Goal: Information Seeking & Learning: Learn about a topic

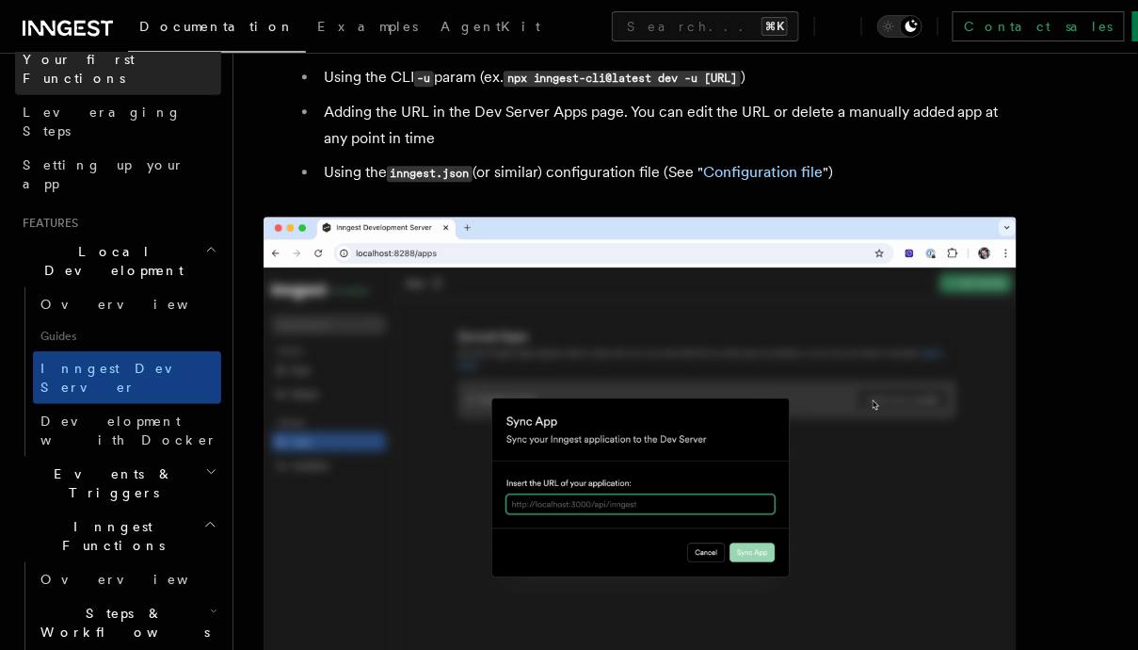
scroll to position [426, 0]
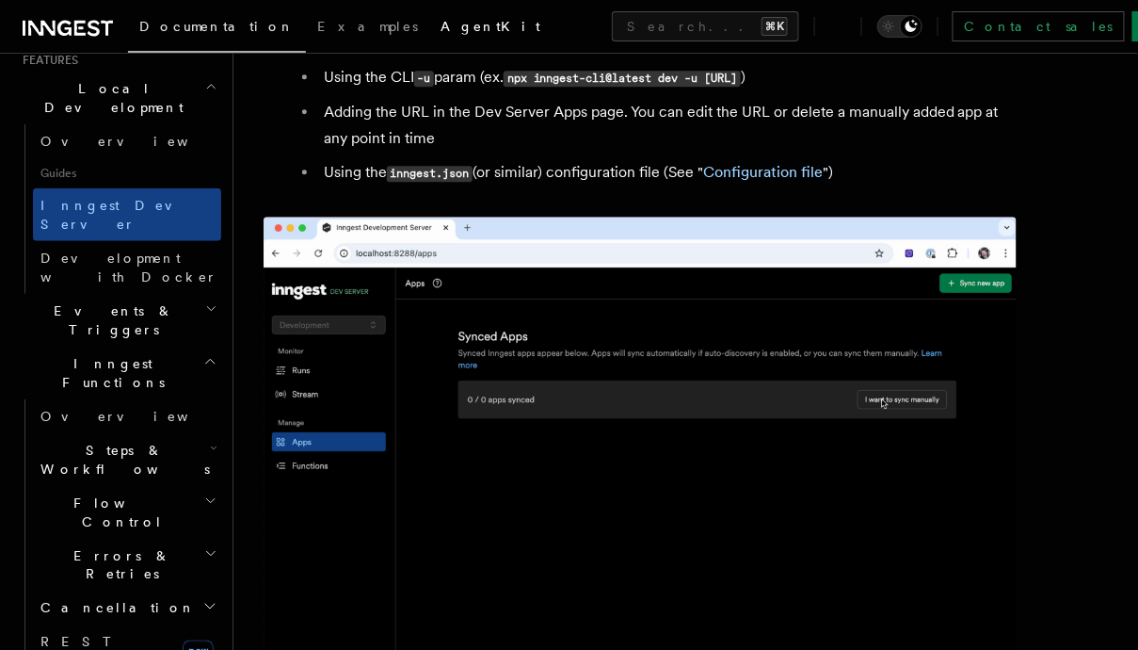
click at [429, 40] on link "AgentKit" at bounding box center [490, 28] width 122 height 45
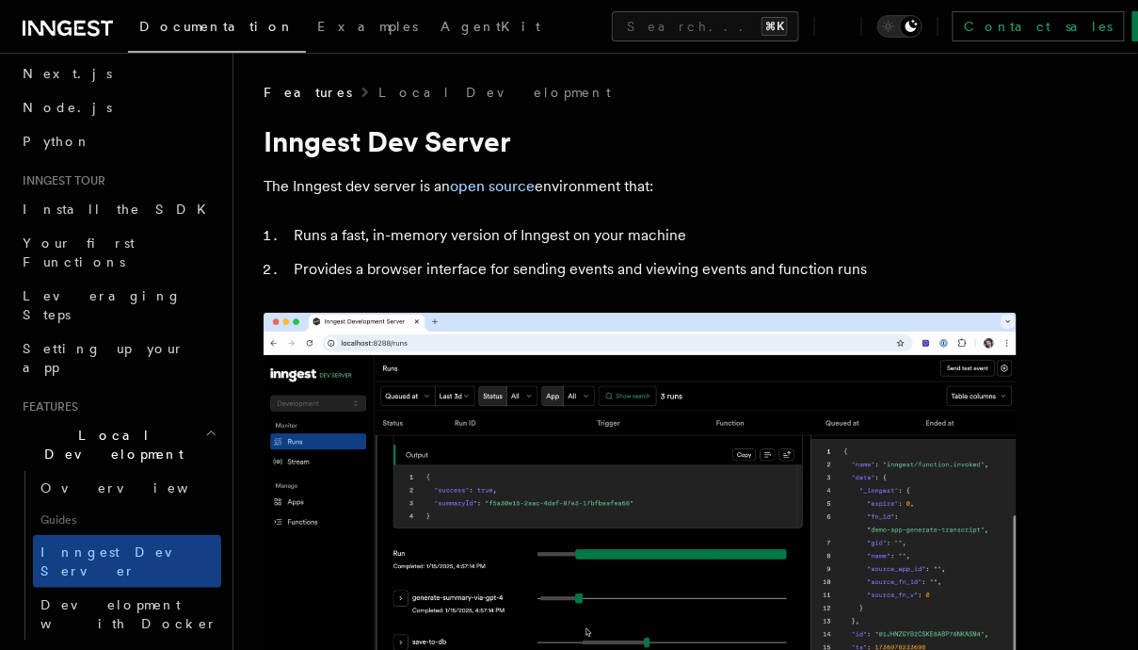
scroll to position [87, 0]
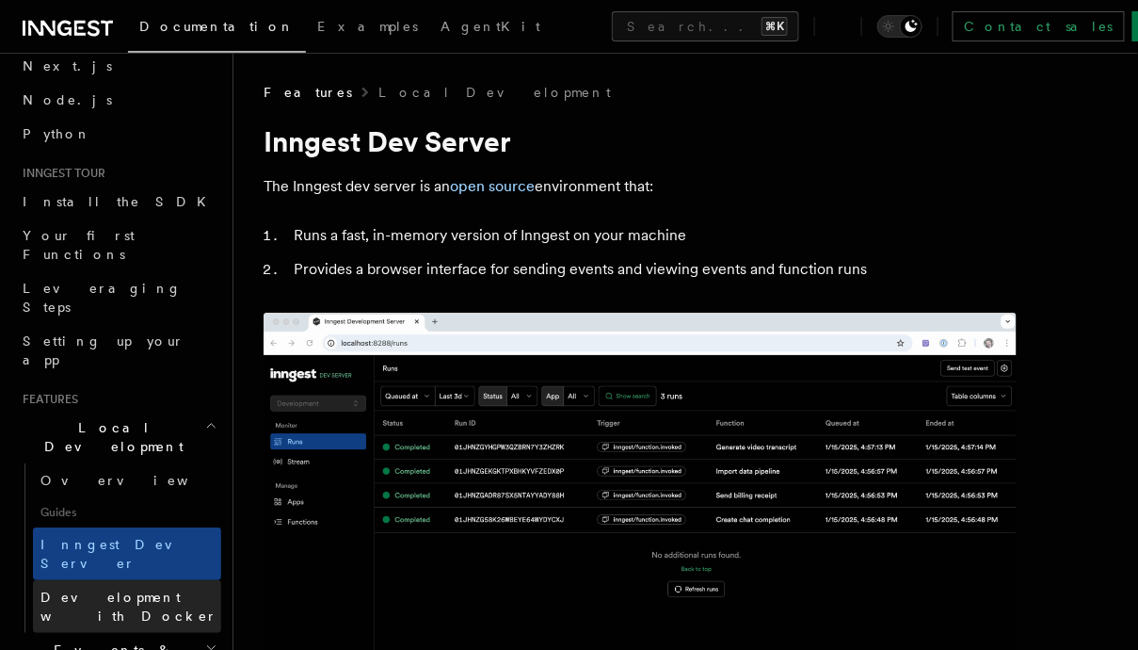
click at [138, 580] on link "Development with Docker" at bounding box center [127, 606] width 188 height 53
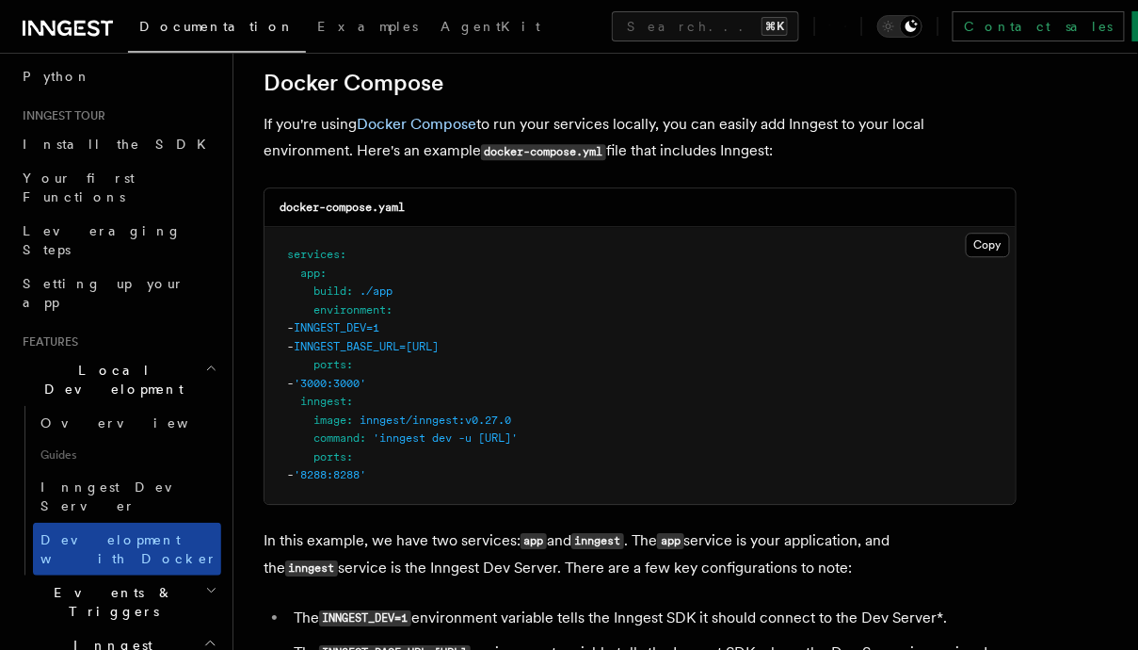
scroll to position [151, 0]
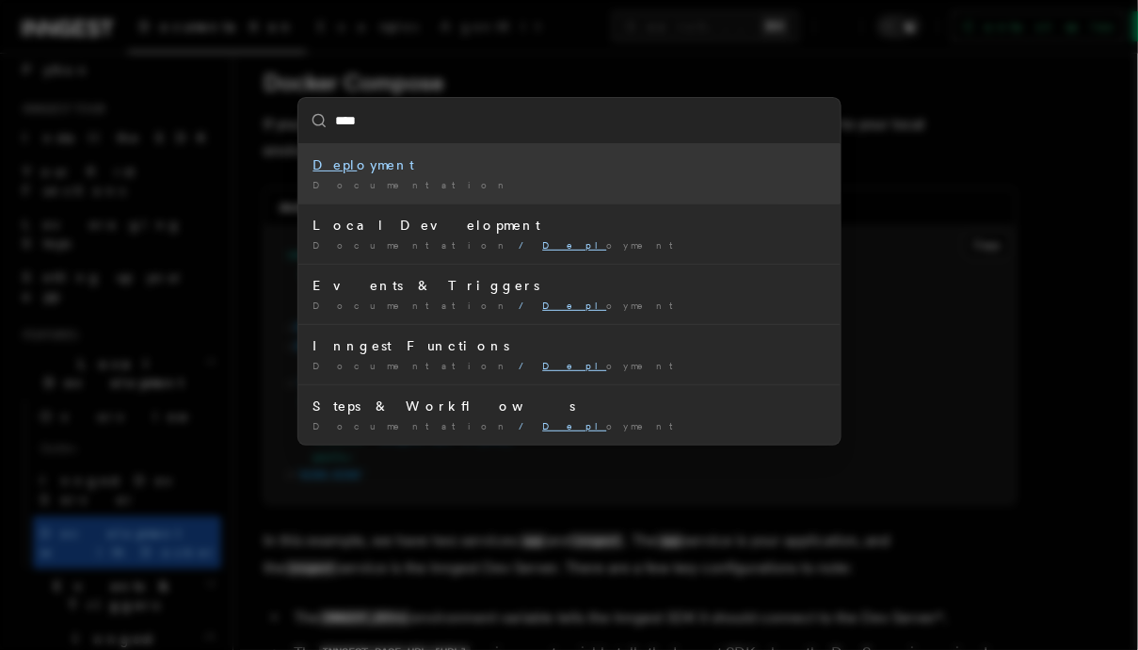
type input "*****"
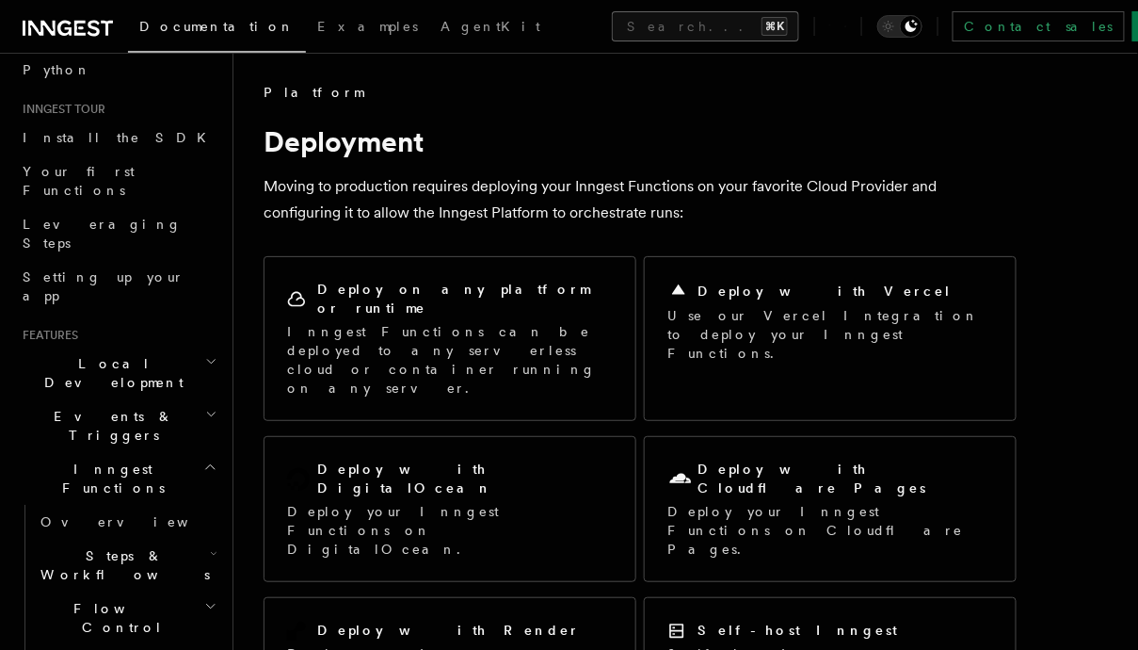
click at [612, 31] on button "Search... ⌘K" at bounding box center [705, 26] width 187 height 30
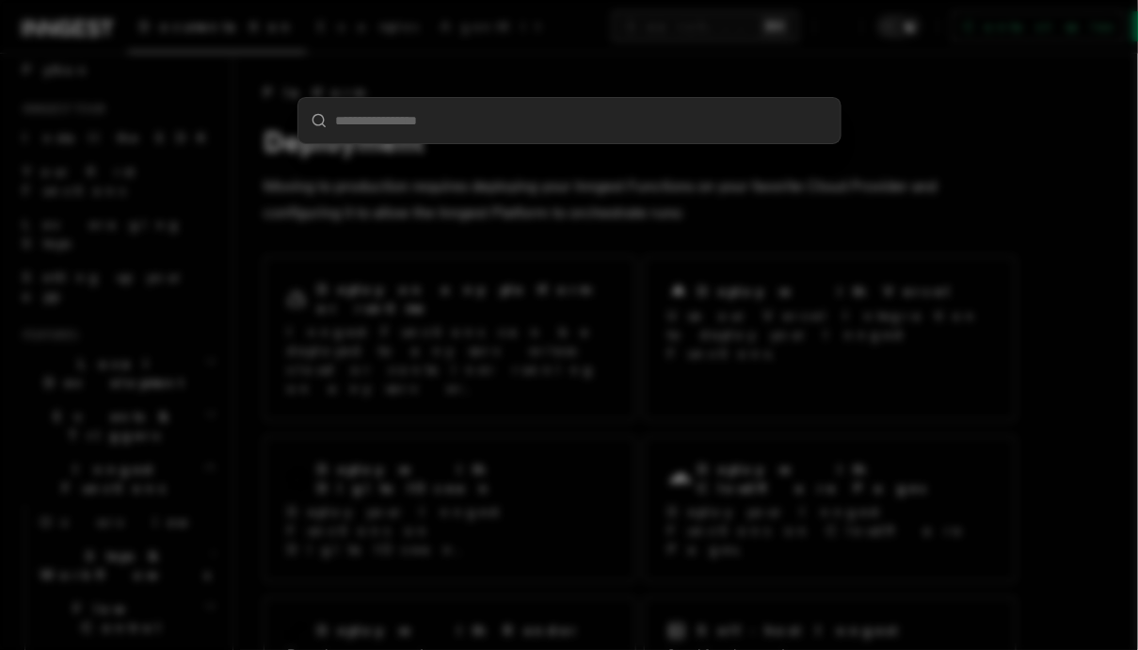
type input "*"
type input "**"
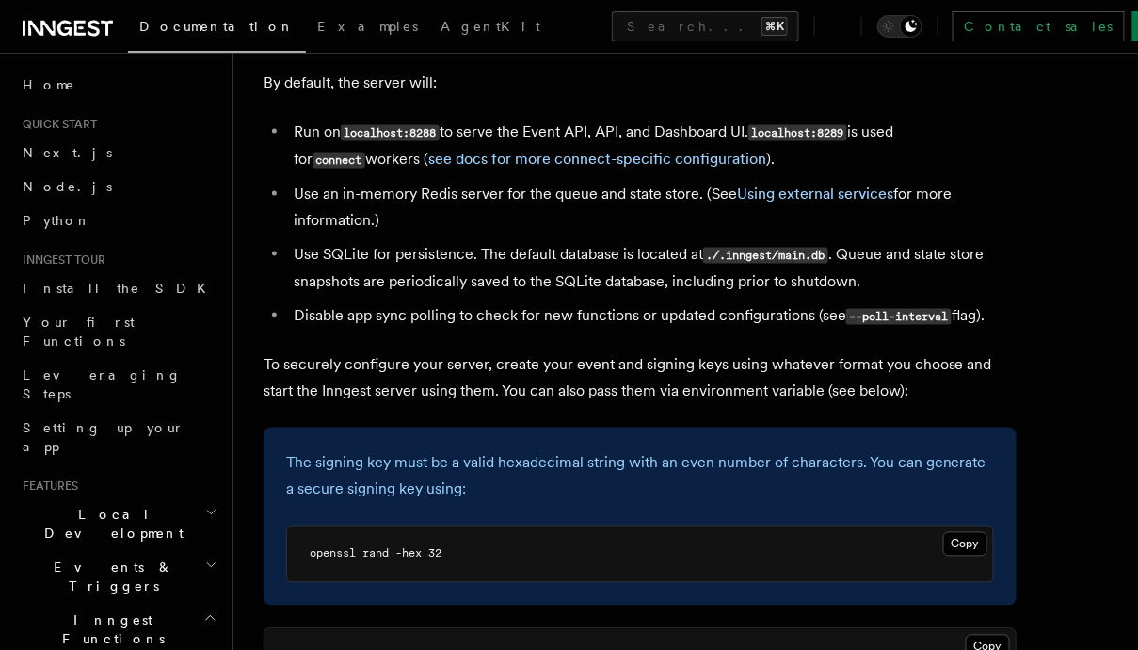
click at [88, 39] on div "Documentation Examples AgentKit Search... ⌘K Contact sales Sign Up" at bounding box center [569, 26] width 1138 height 53
click at [105, 85] on link "Home" at bounding box center [118, 85] width 206 height 34
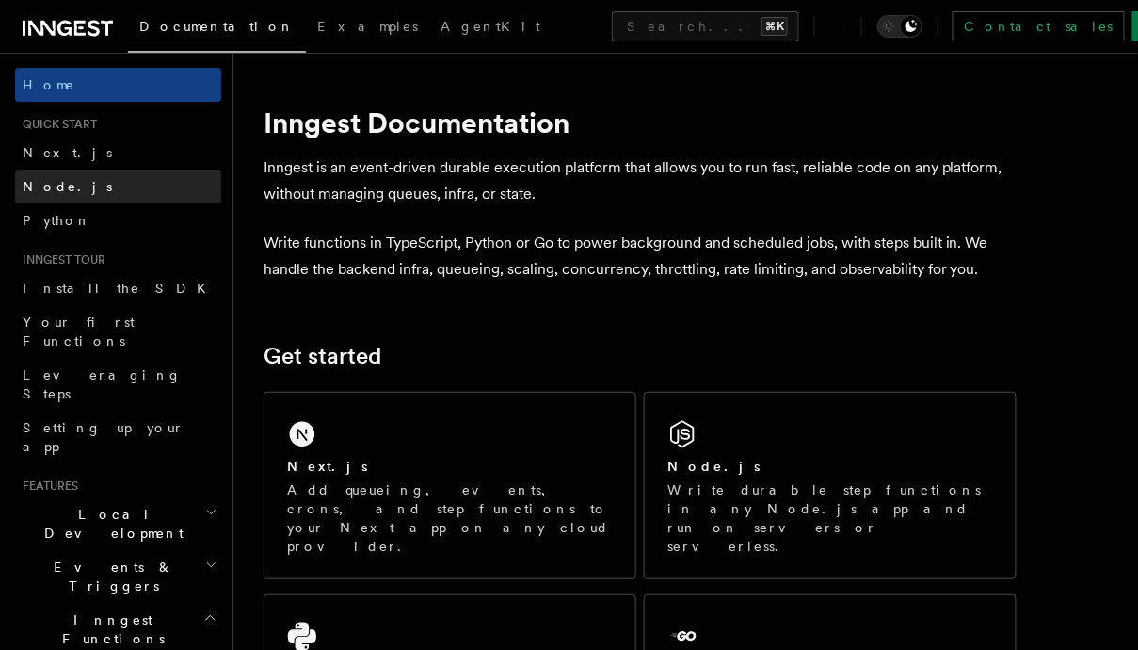
click at [115, 195] on link "Node.js" at bounding box center [118, 186] width 206 height 34
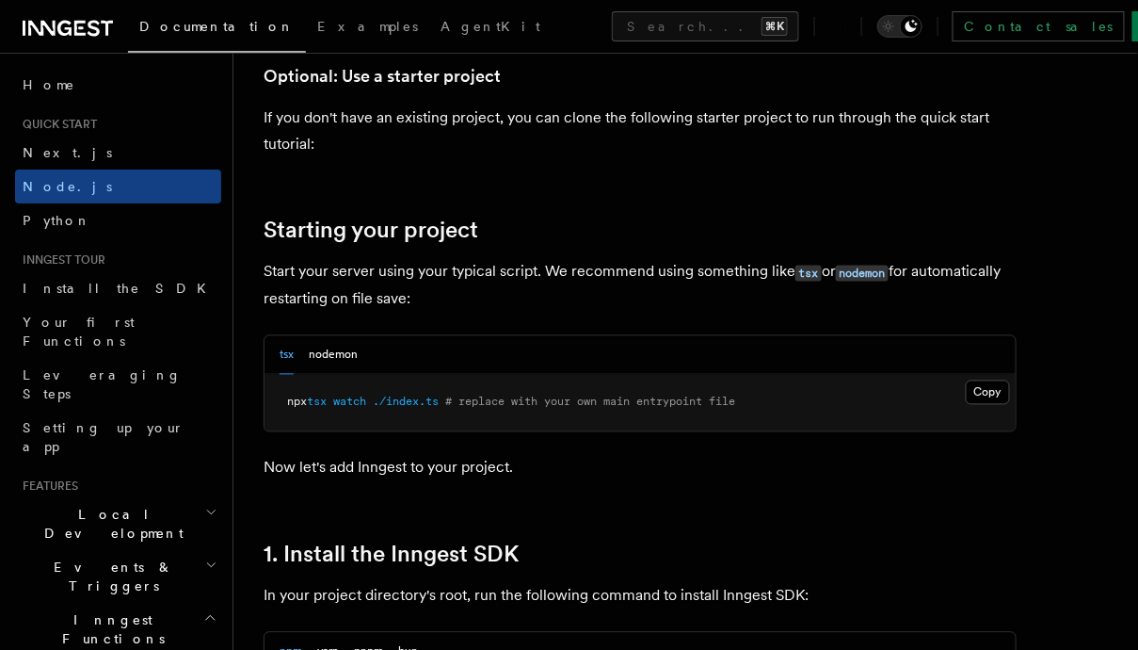
scroll to position [949, 0]
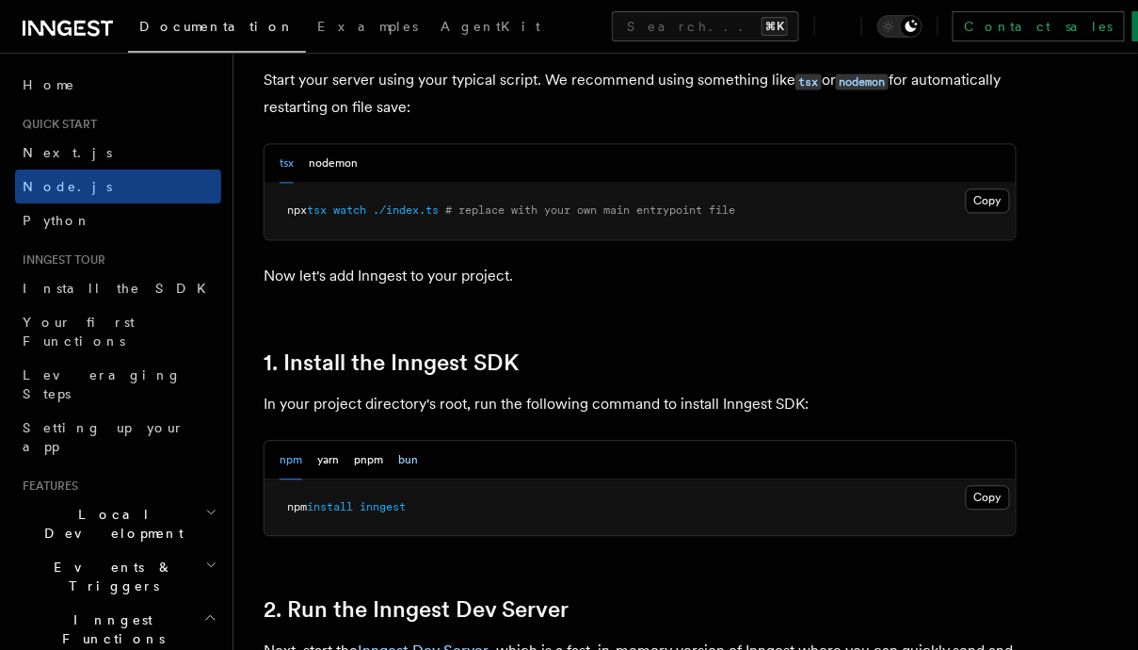
click at [413, 454] on button "bun" at bounding box center [408, 461] width 20 height 39
click at [370, 504] on span "inngest" at bounding box center [356, 507] width 46 height 13
copy article "bun add inngest"
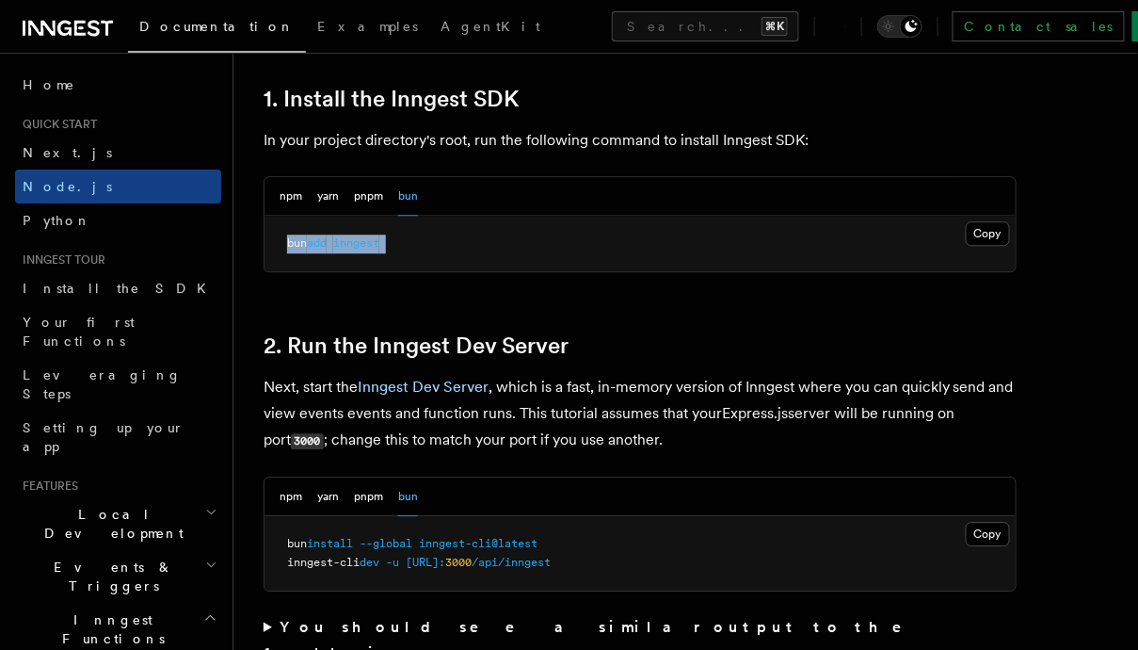
scroll to position [1328, 0]
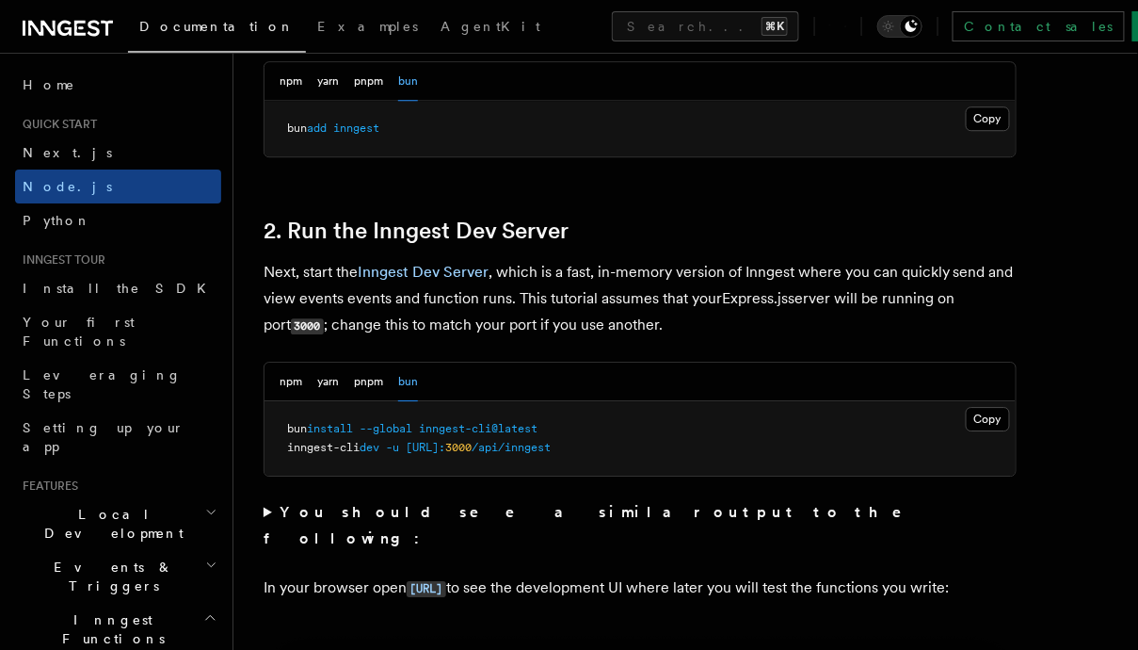
click at [451, 422] on span "inngest-cli@latest" at bounding box center [478, 428] width 119 height 13
click at [476, 424] on span "inngest-cli@latest" at bounding box center [478, 428] width 119 height 13
drag, startPoint x: 562, startPoint y: 426, endPoint x: 429, endPoint y: 426, distance: 132.7
click at [429, 426] on pre "bun install --global inngest-cli@latest inngest-cli dev -u http://localhost: 30…" at bounding box center [640, 438] width 751 height 74
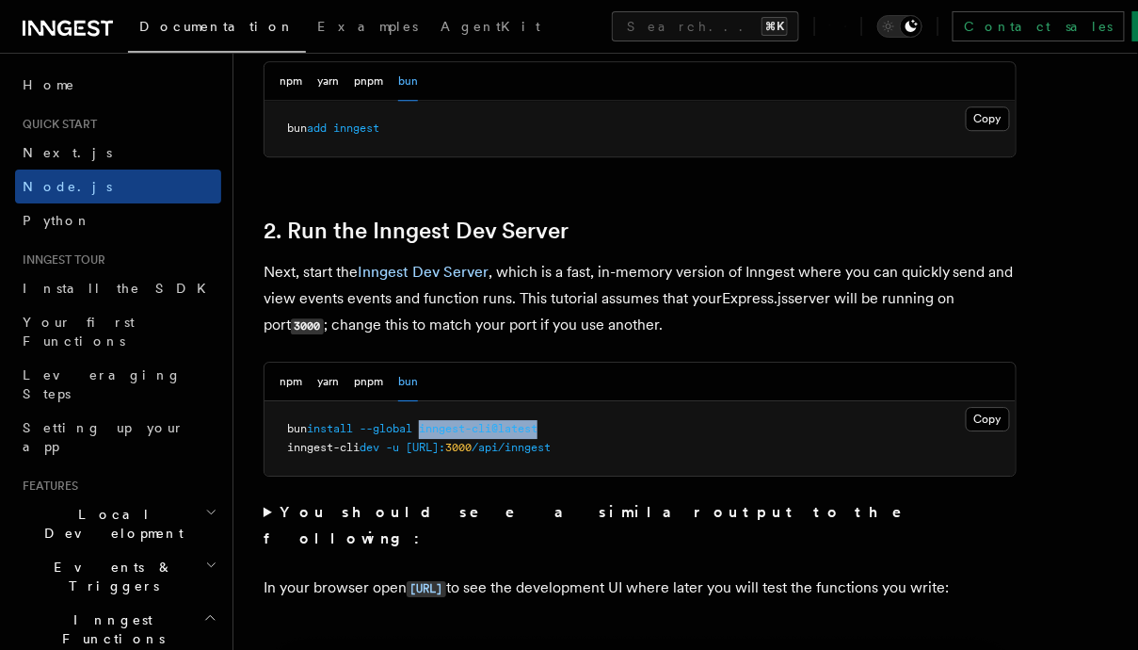
copy span "inngest-cli@latest"
click at [445, 446] on span "[URL]:" at bounding box center [426, 447] width 40 height 13
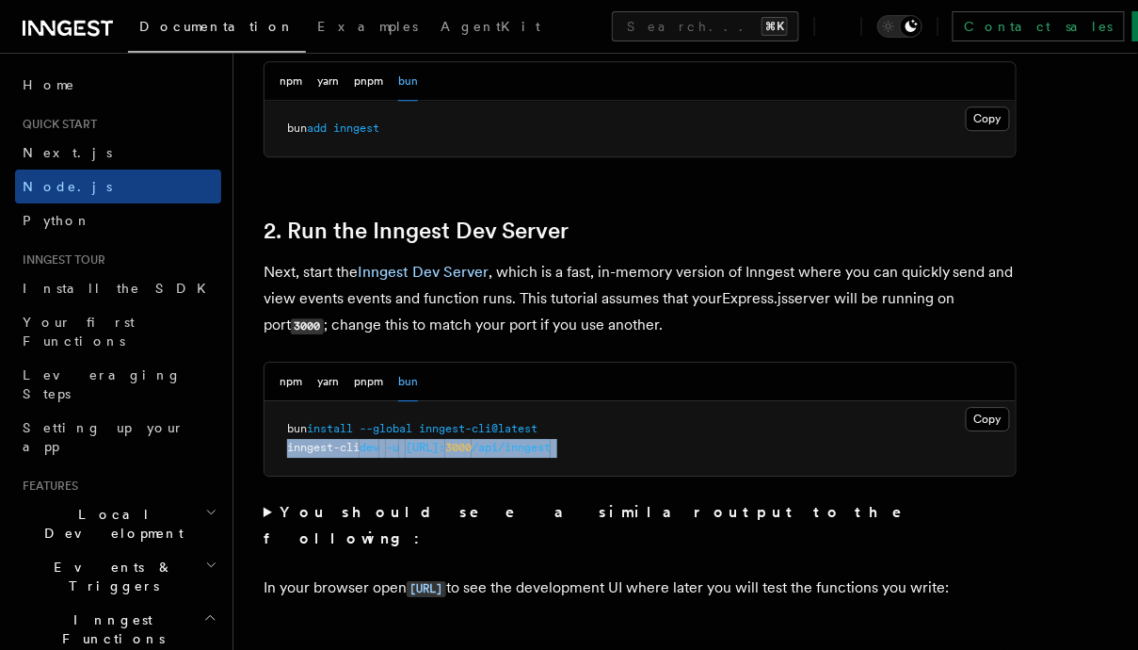
click at [445, 446] on span "[URL]:" at bounding box center [426, 447] width 40 height 13
copy code "inngest-cli dev -u http://localhost: 3000 /api/inngest"
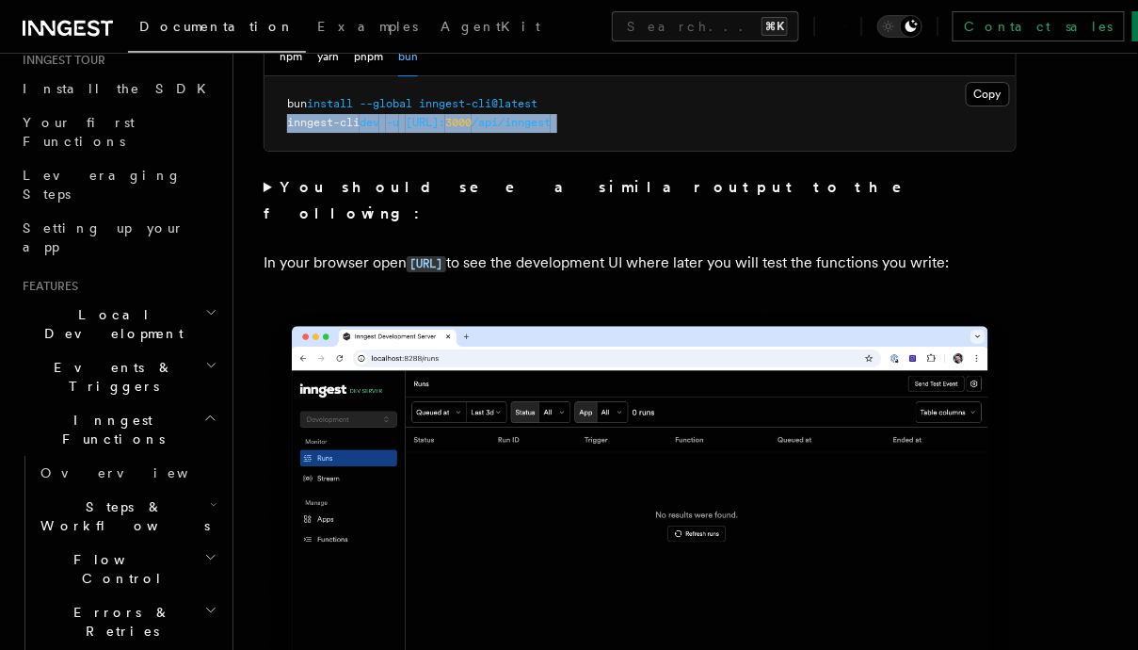
scroll to position [245, 0]
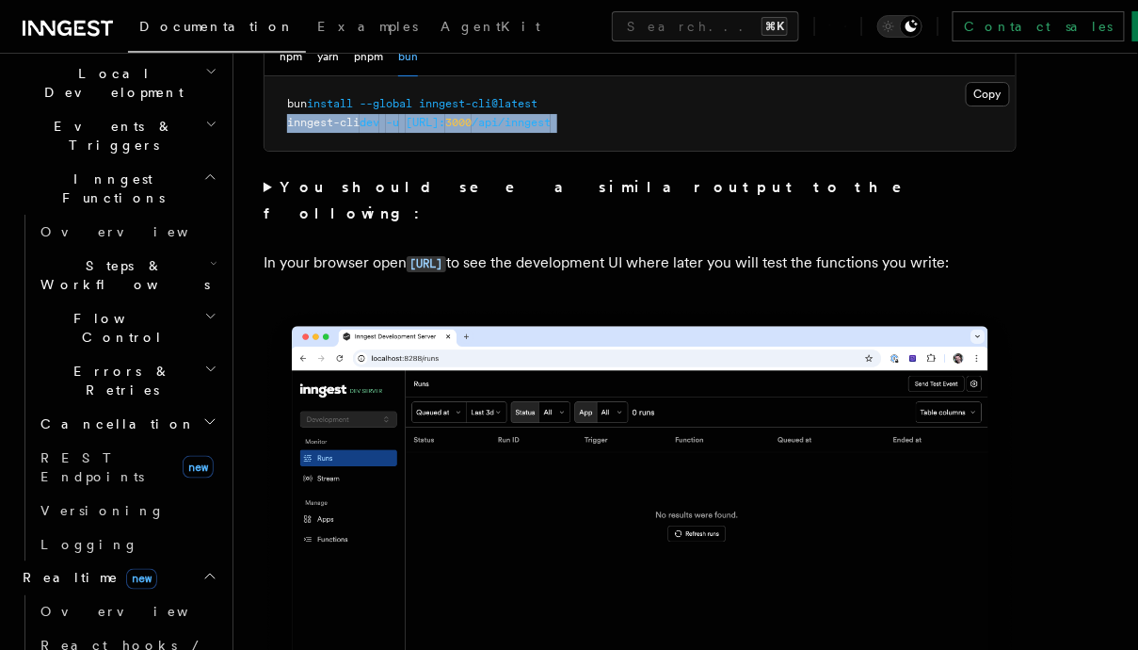
scroll to position [447, 0]
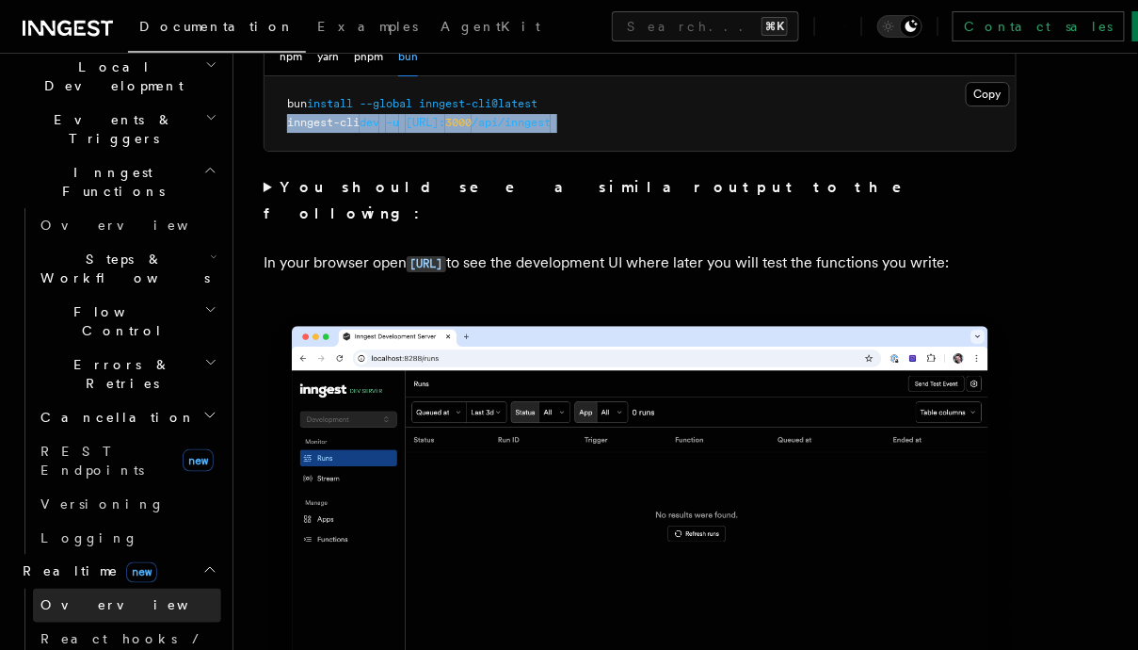
click at [107, 588] on link "Overview" at bounding box center [127, 605] width 188 height 34
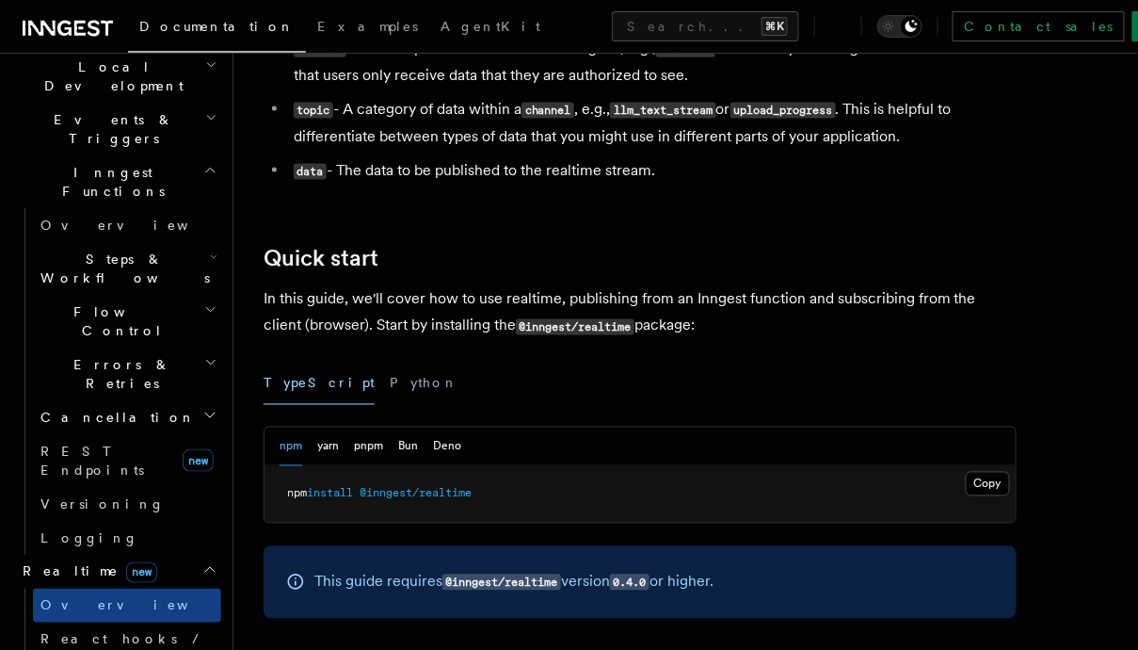
scroll to position [753, 0]
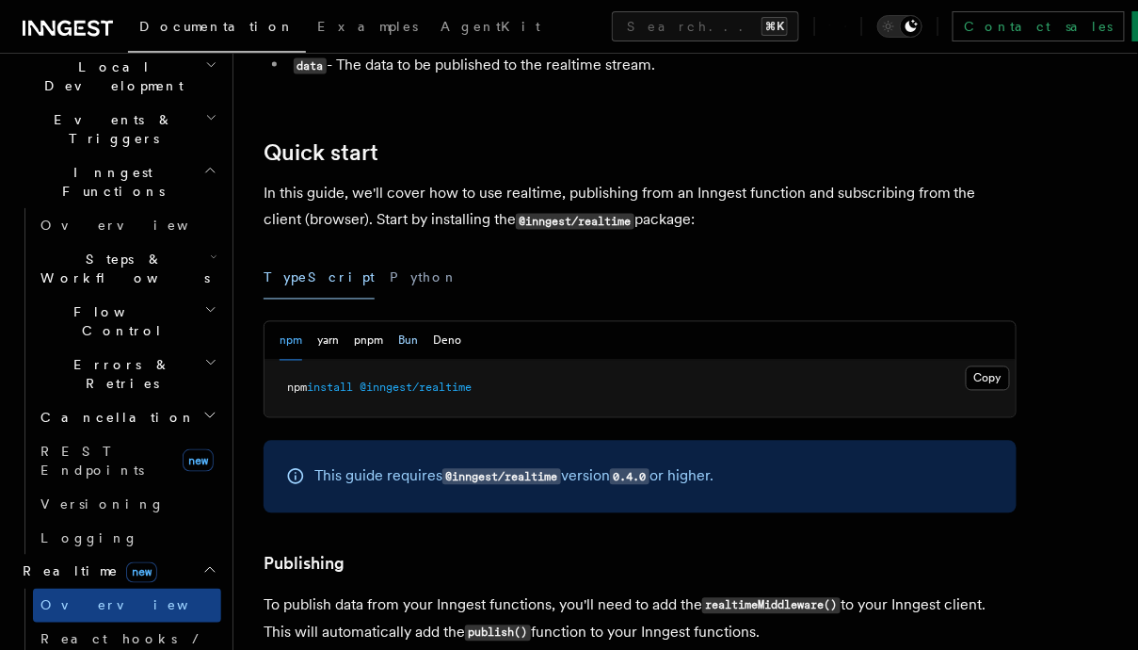
click at [398, 339] on button "Bun" at bounding box center [408, 341] width 20 height 39
click at [410, 379] on pre "bun add @inngest/realtime" at bounding box center [640, 389] width 751 height 56
copy article "bun add @inngest/realtime"
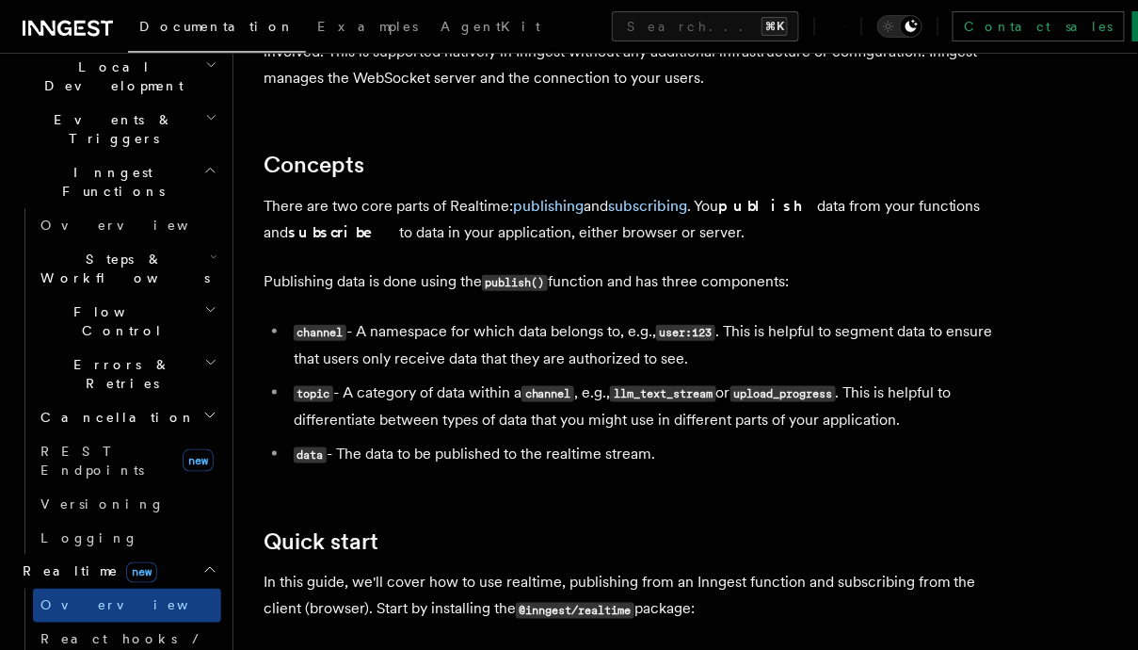
scroll to position [461, 0]
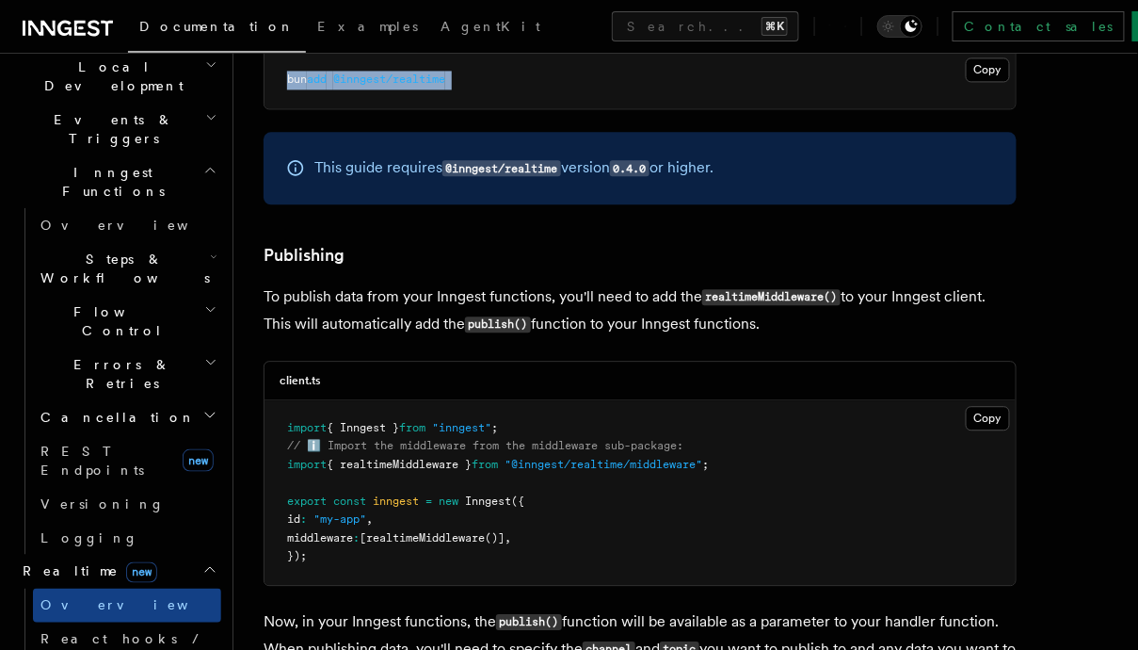
scroll to position [1188, 0]
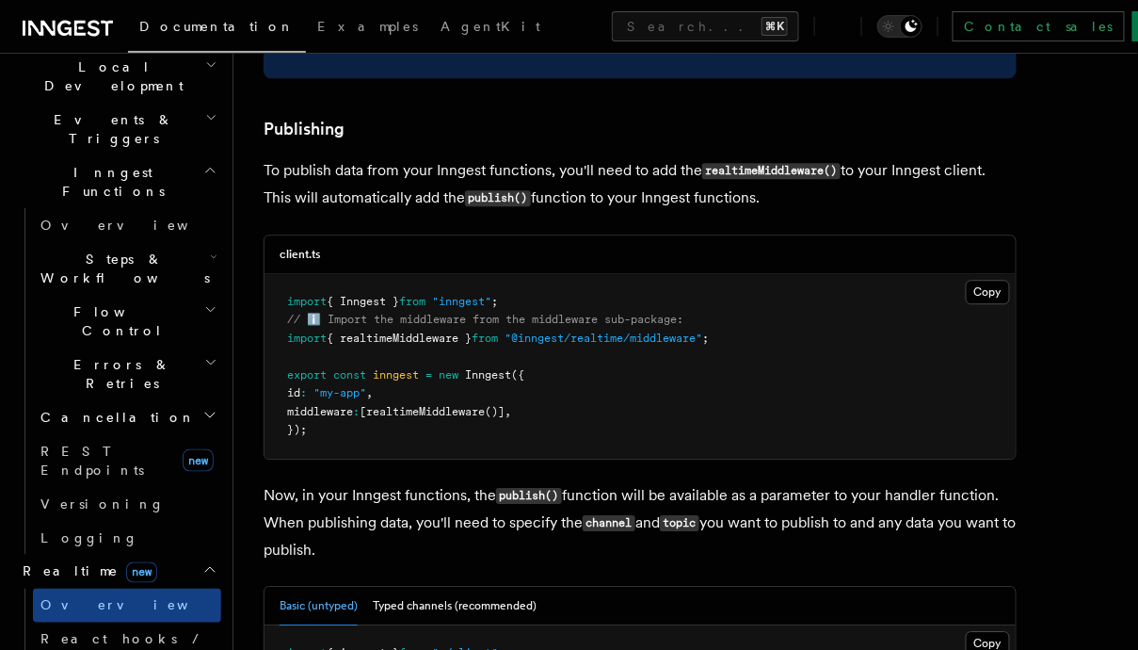
click at [443, 329] on pre "import { Inngest } from "inngest" ; // ℹ️ Import the middleware from the middle…" at bounding box center [640, 366] width 751 height 185
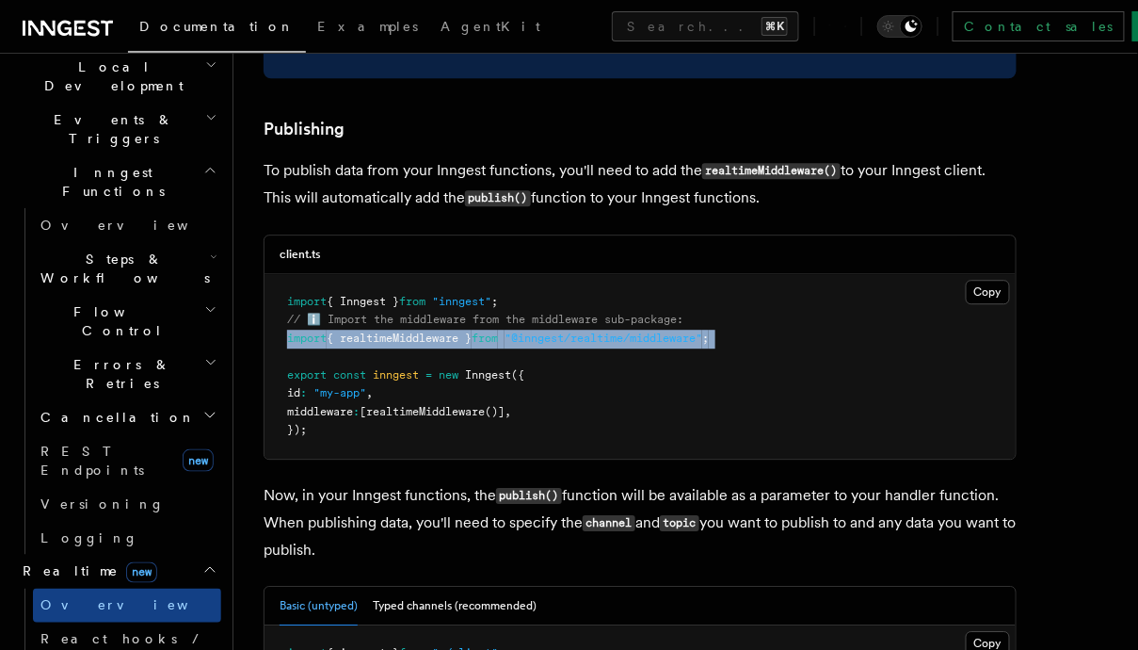
click at [443, 329] on pre "import { Inngest } from "inngest" ; // ℹ️ Import the middleware from the middle…" at bounding box center [640, 366] width 751 height 185
copy code "import { realtimeMiddleware } from "@inngest/realtime/middleware" ;"
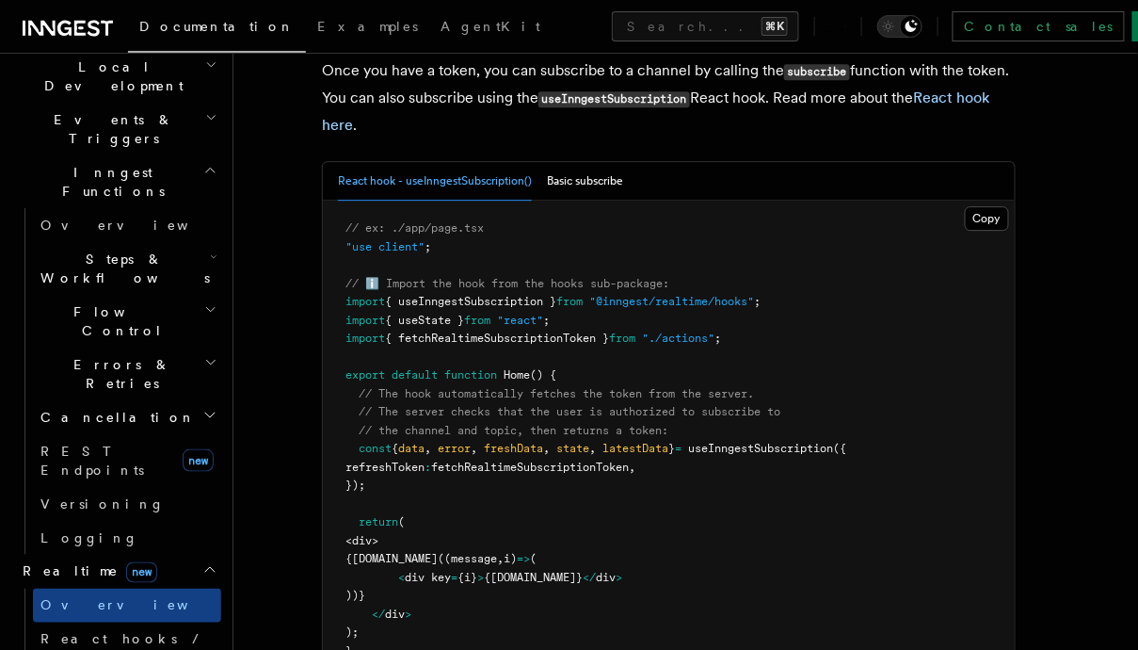
scroll to position [3482, 0]
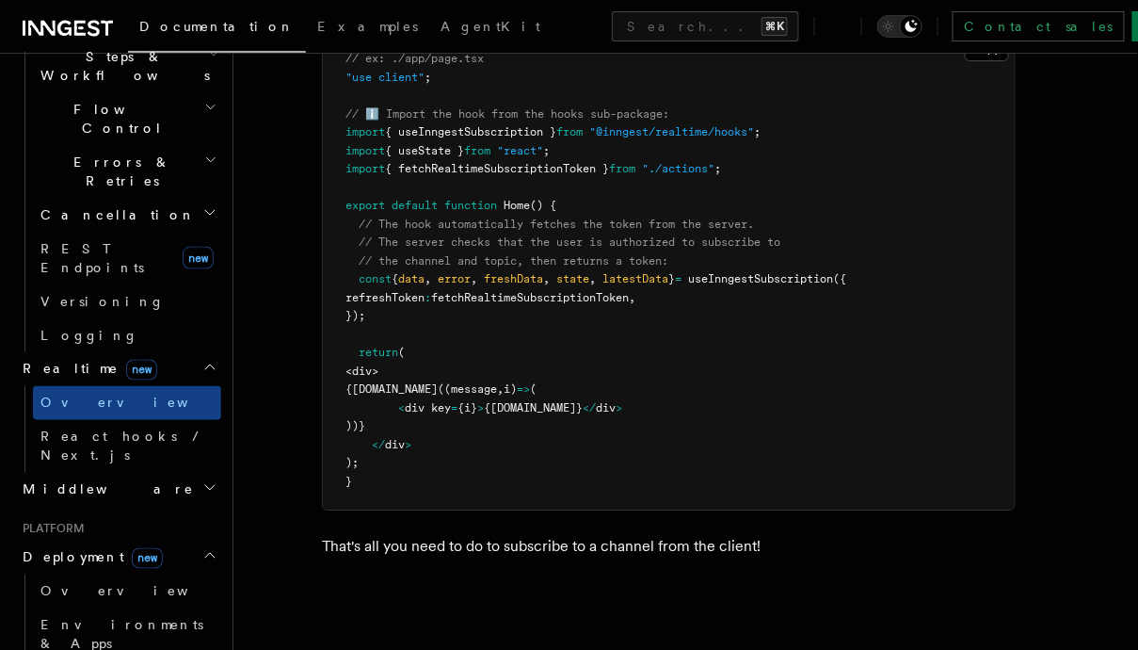
scroll to position [719, 0]
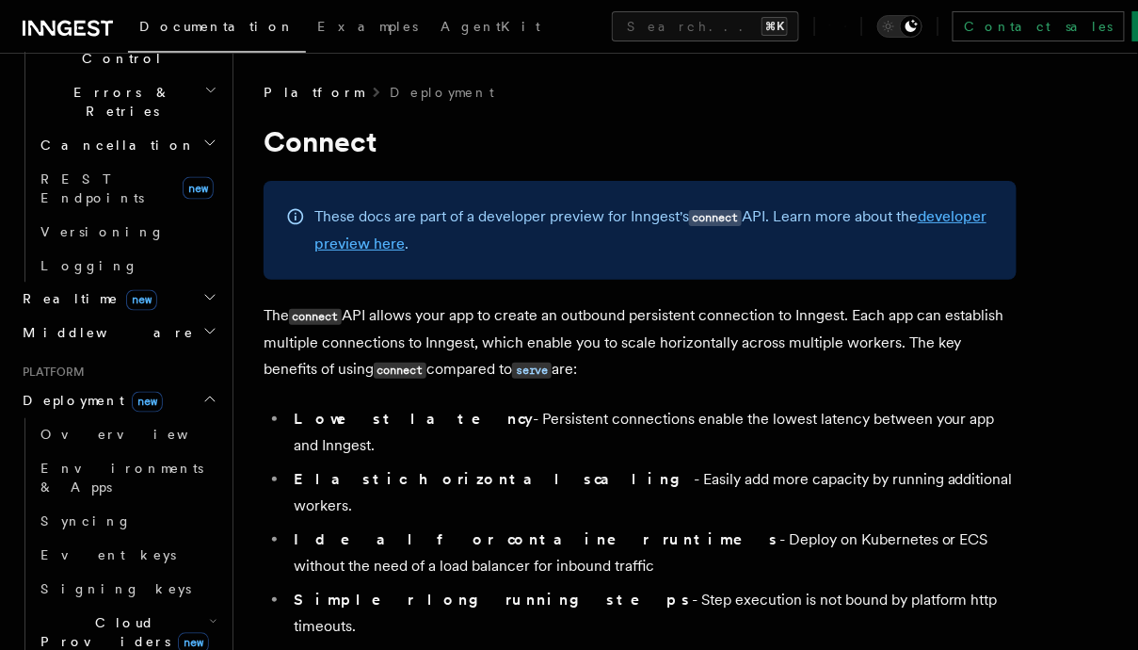
click at [408, 244] on link "developer preview here" at bounding box center [650, 229] width 672 height 45
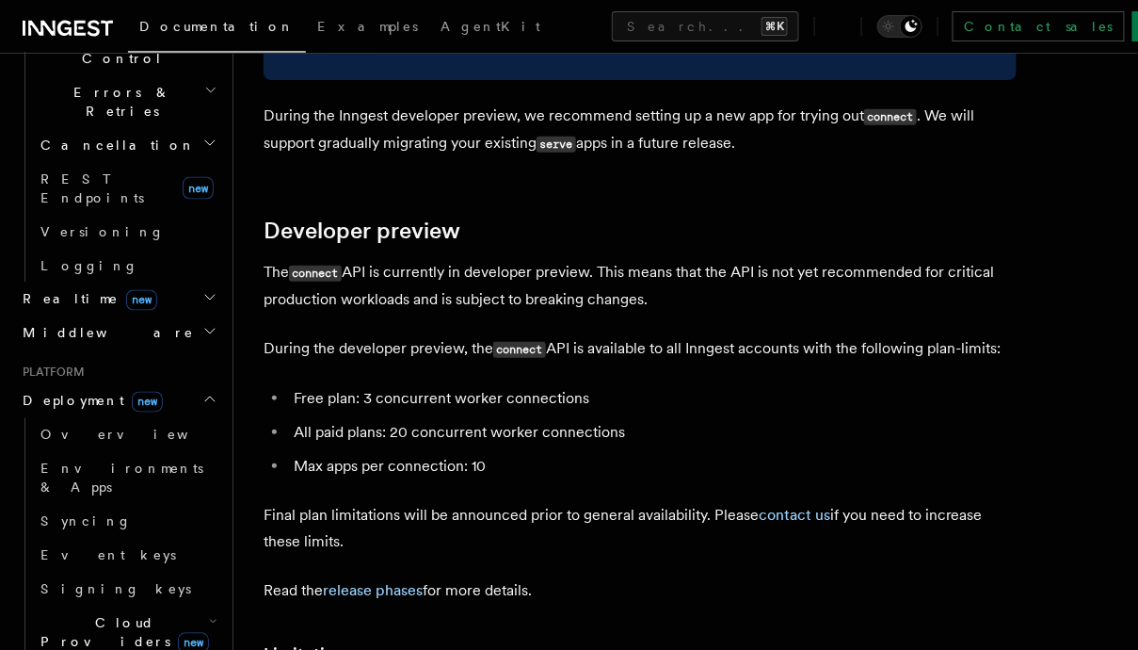
scroll to position [10139, 0]
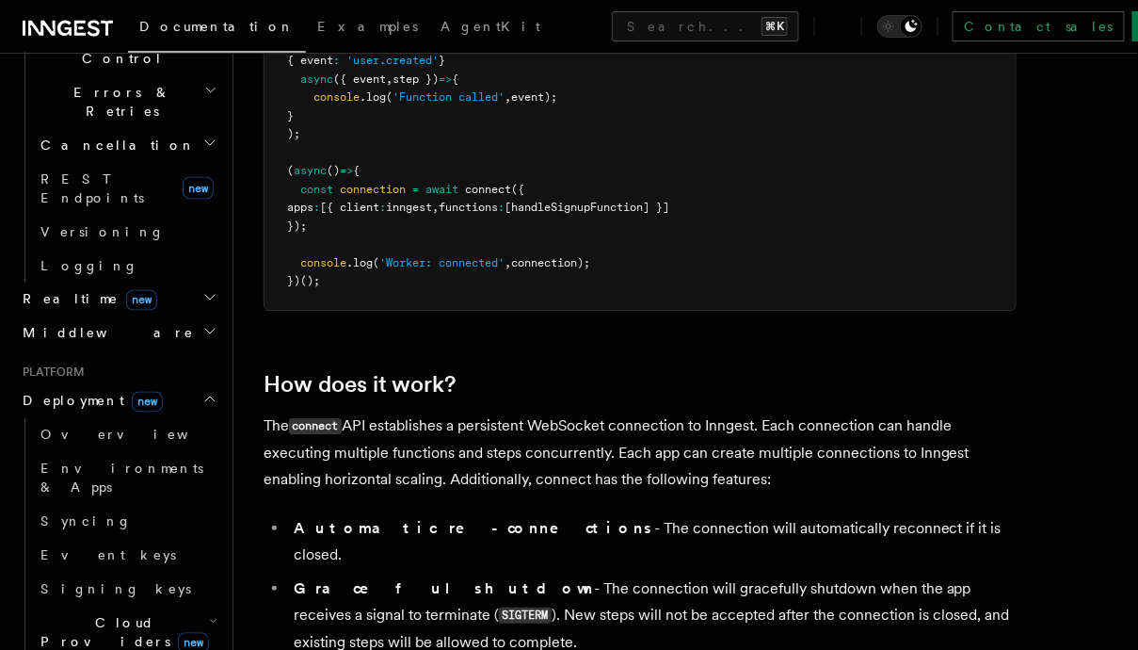
scroll to position [1564, 0]
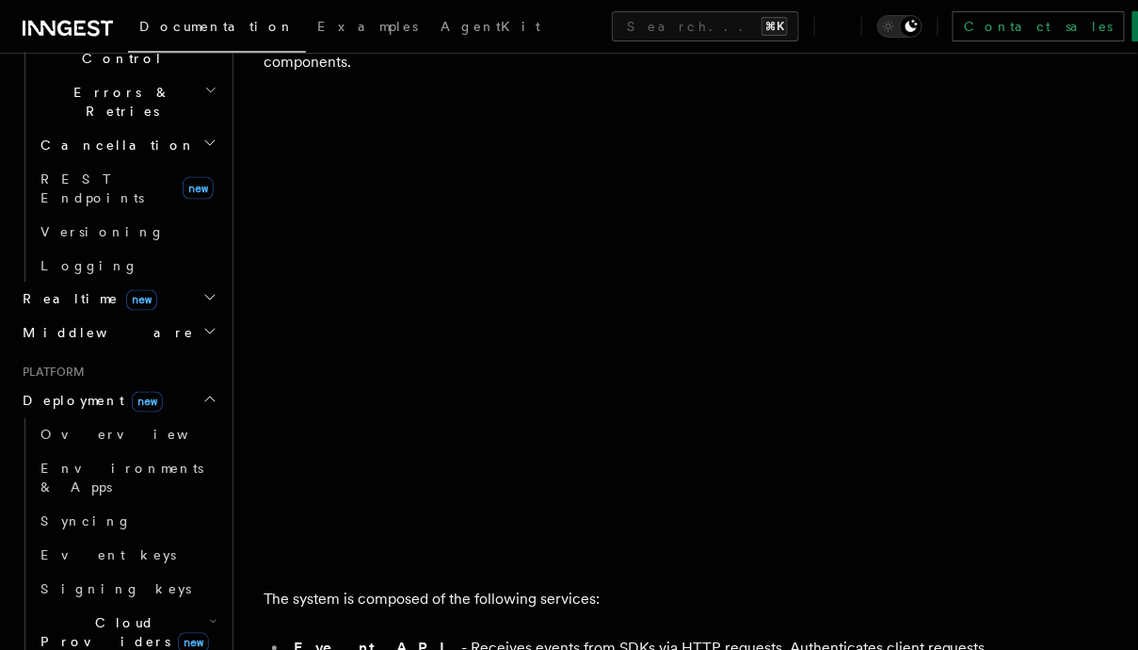
scroll to position [614, 0]
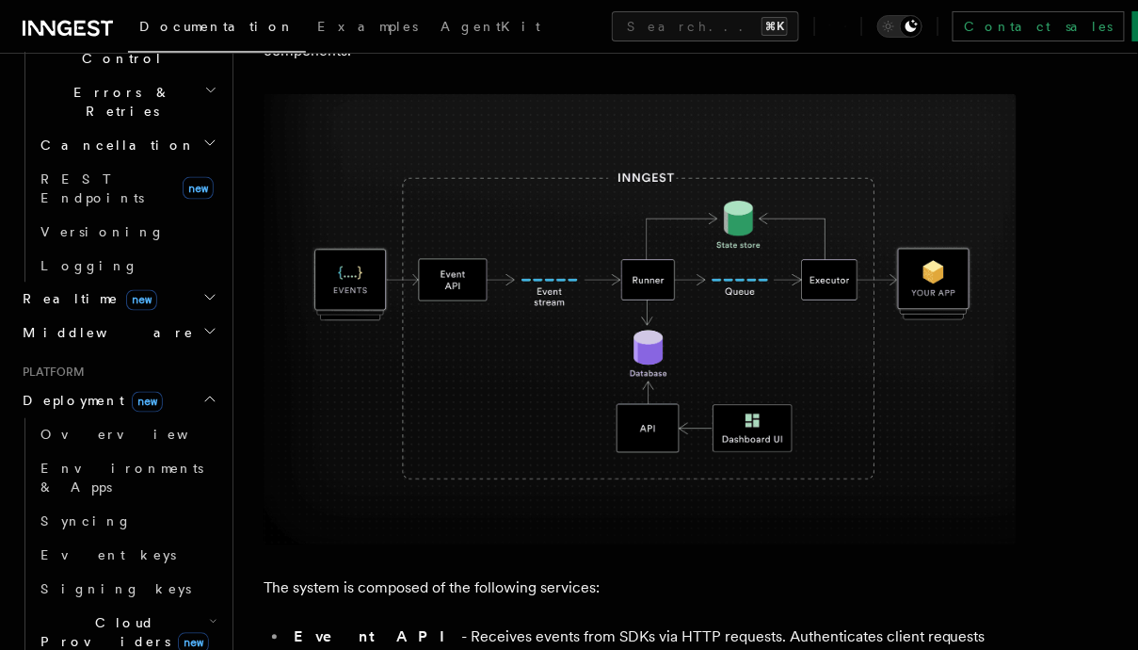
click at [361, 5] on div "Documentation Examples AgentKit Search... ⌘K Contact sales Sign Up" at bounding box center [569, 26] width 1138 height 53
click at [429, 40] on link "AgentKit" at bounding box center [490, 28] width 122 height 45
